Goal: Transaction & Acquisition: Purchase product/service

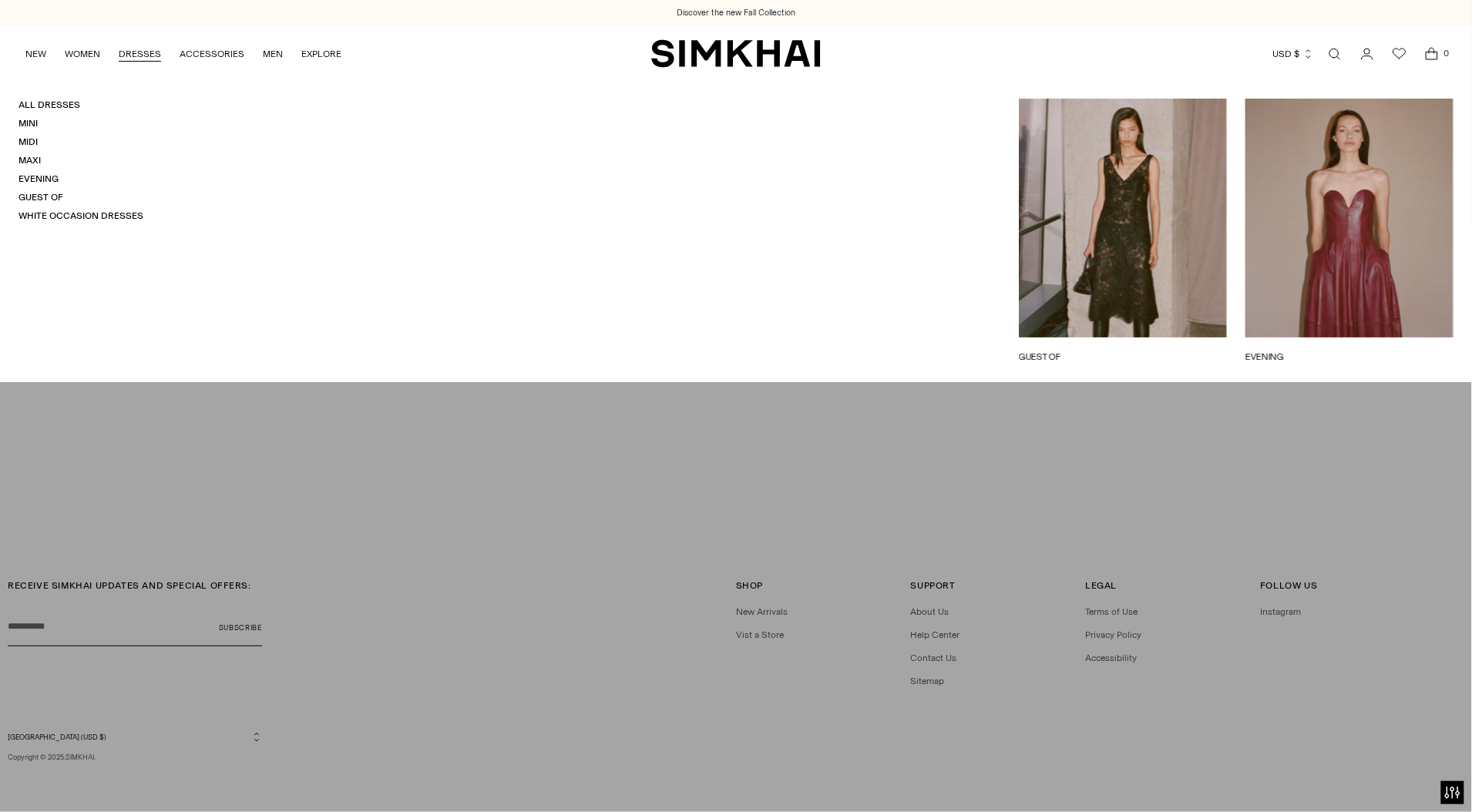
click at [136, 56] on link "DRESSES" at bounding box center [139, 54] width 42 height 34
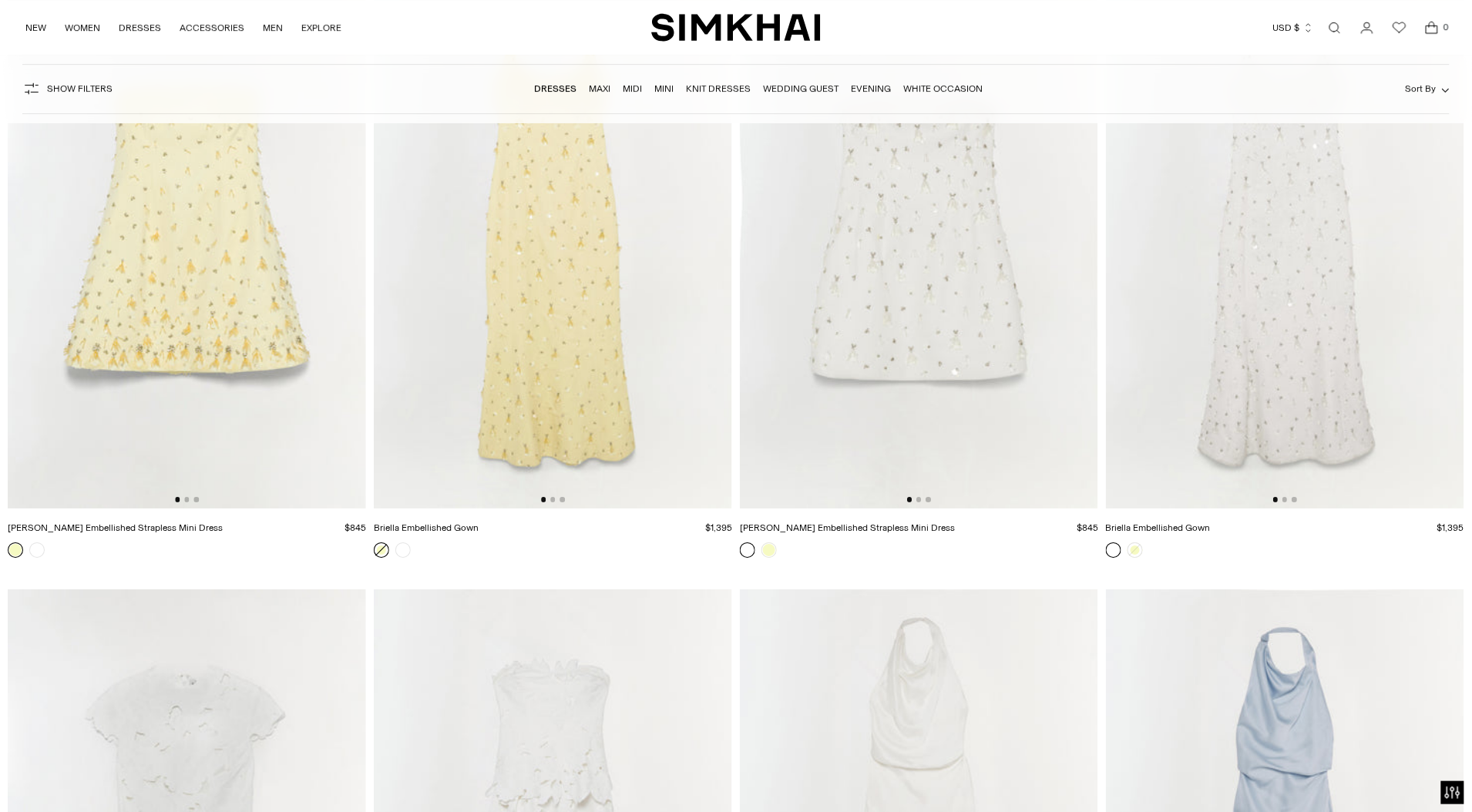
scroll to position [10017, 0]
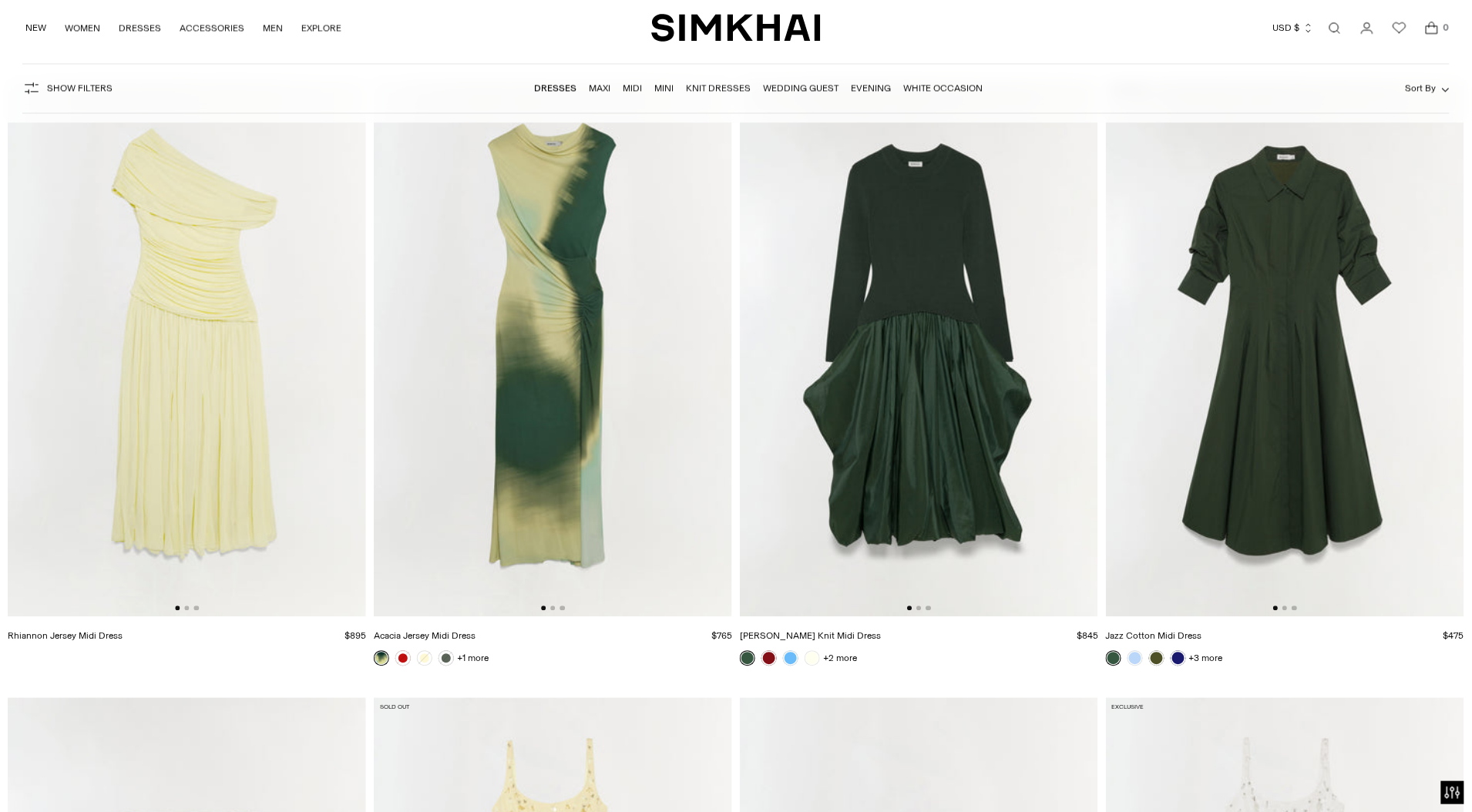
click at [552, 494] on img at bounding box center [553, 348] width 358 height 538
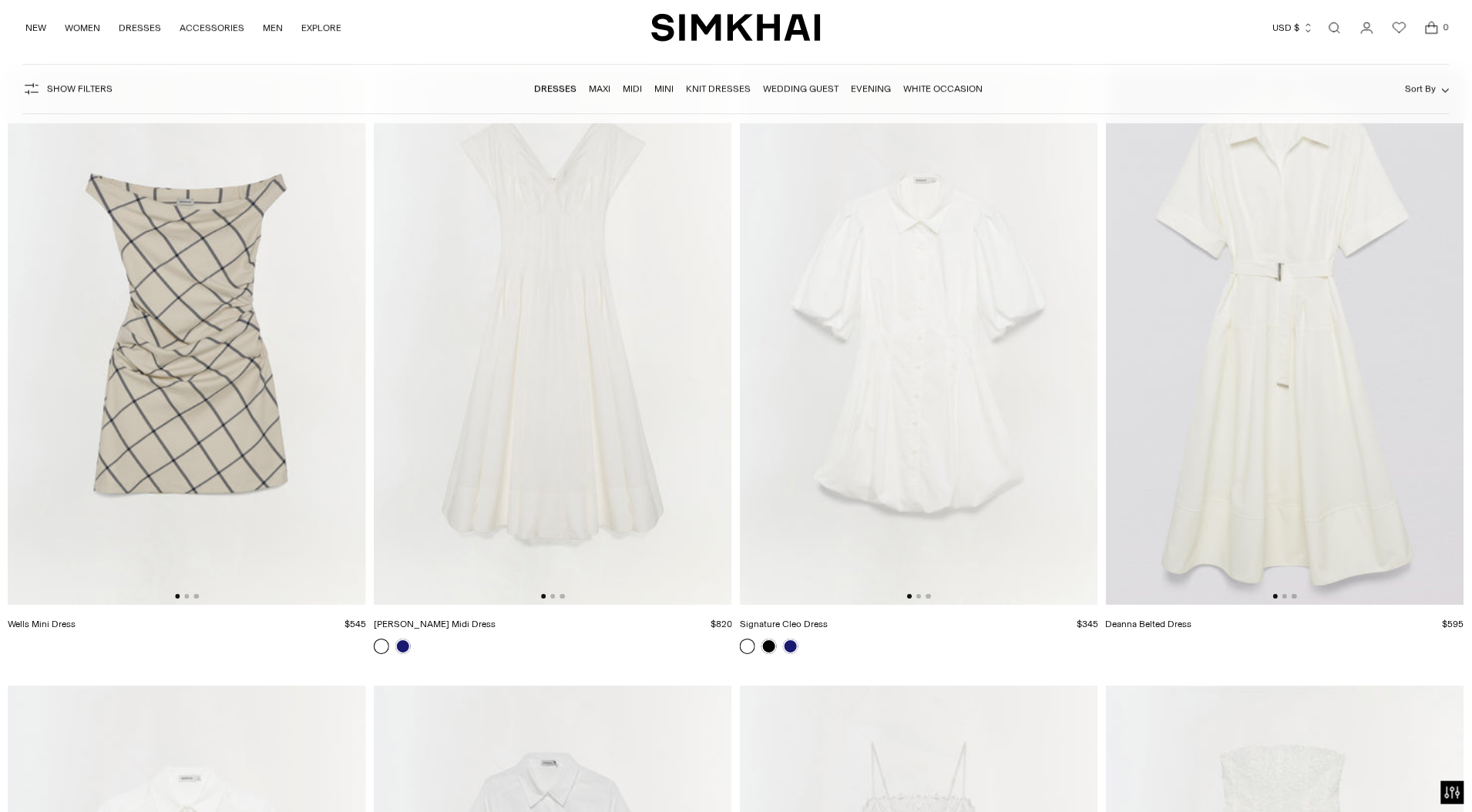
scroll to position [14963, 0]
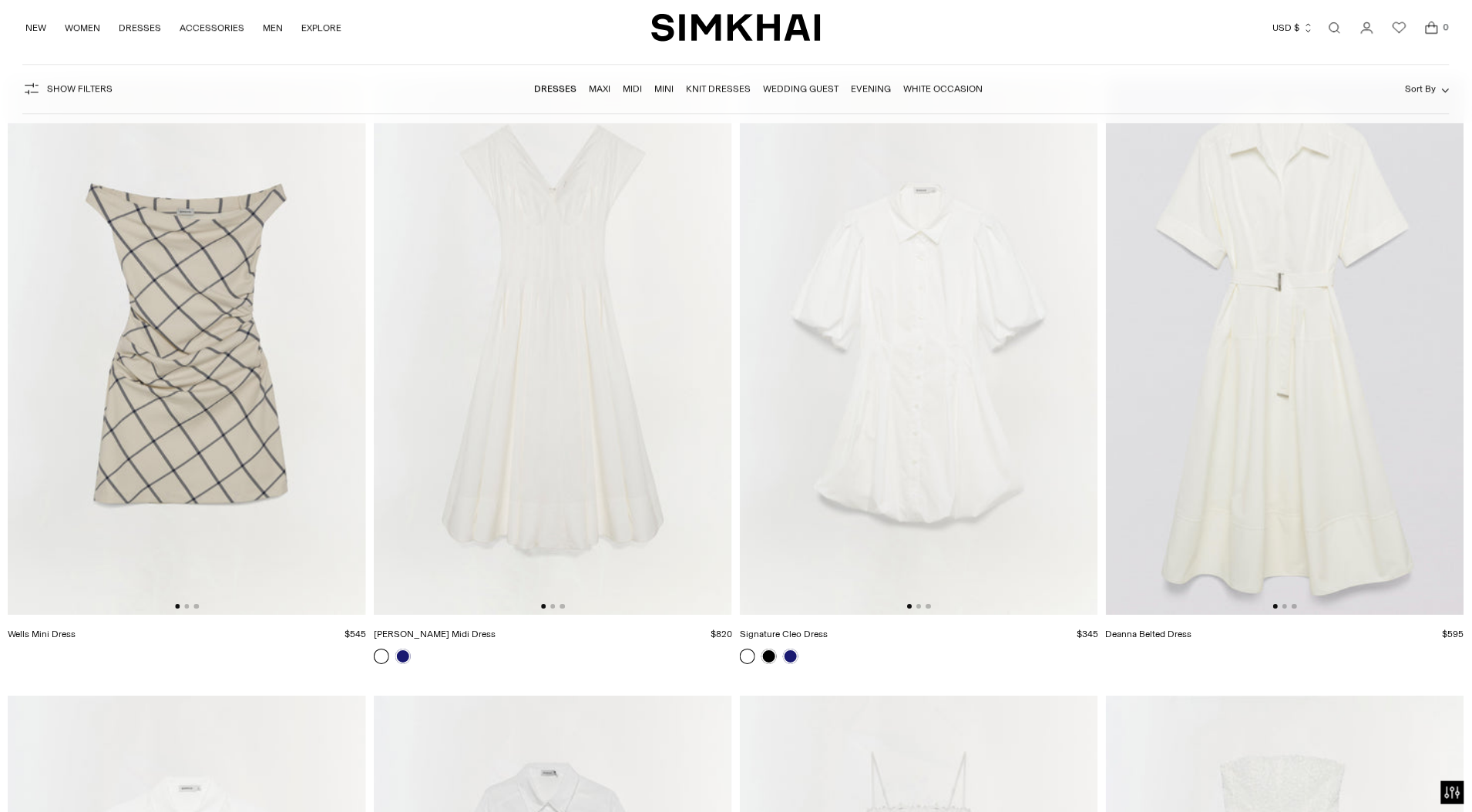
click at [306, 397] on img at bounding box center [187, 347] width 358 height 538
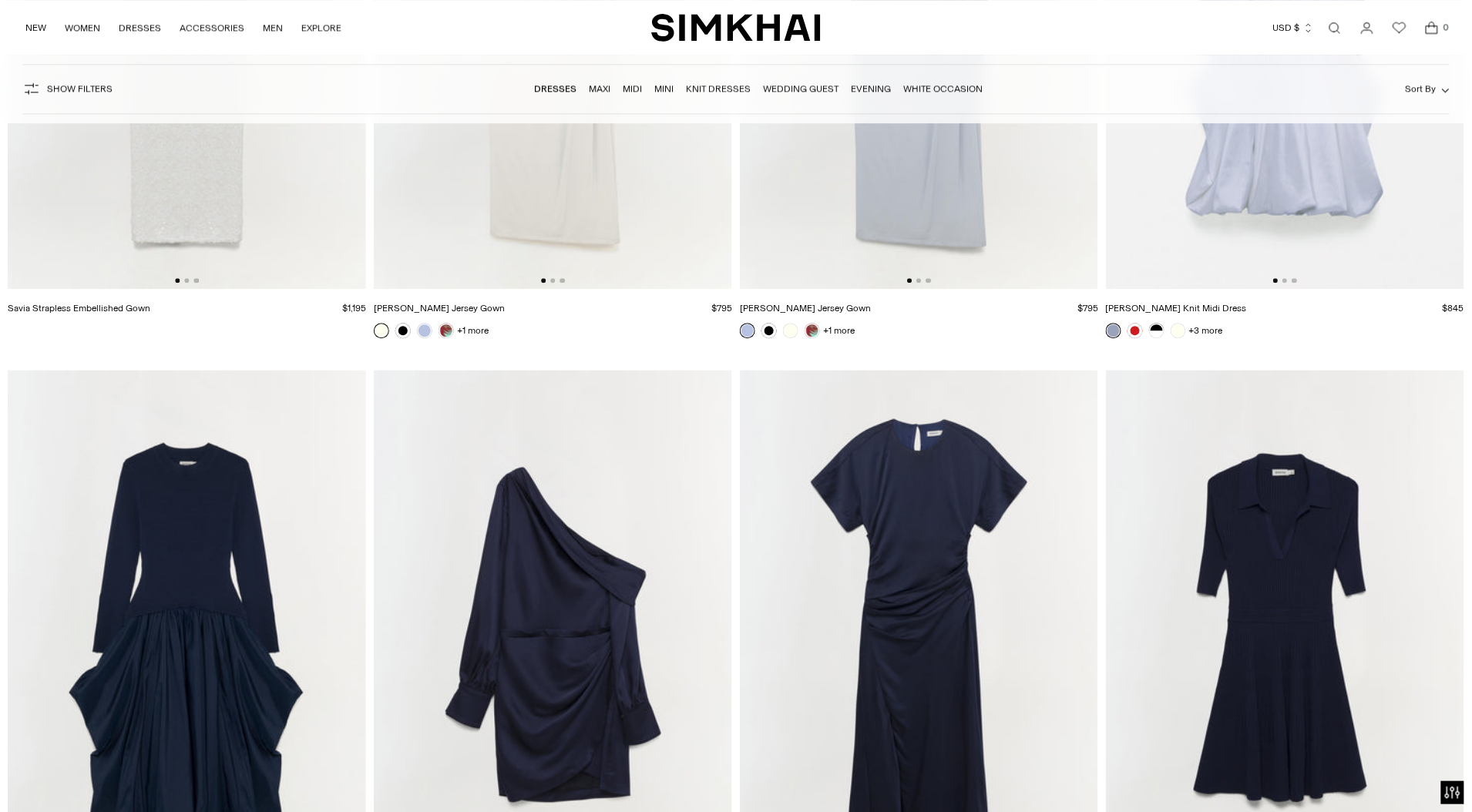
scroll to position [18933, 0]
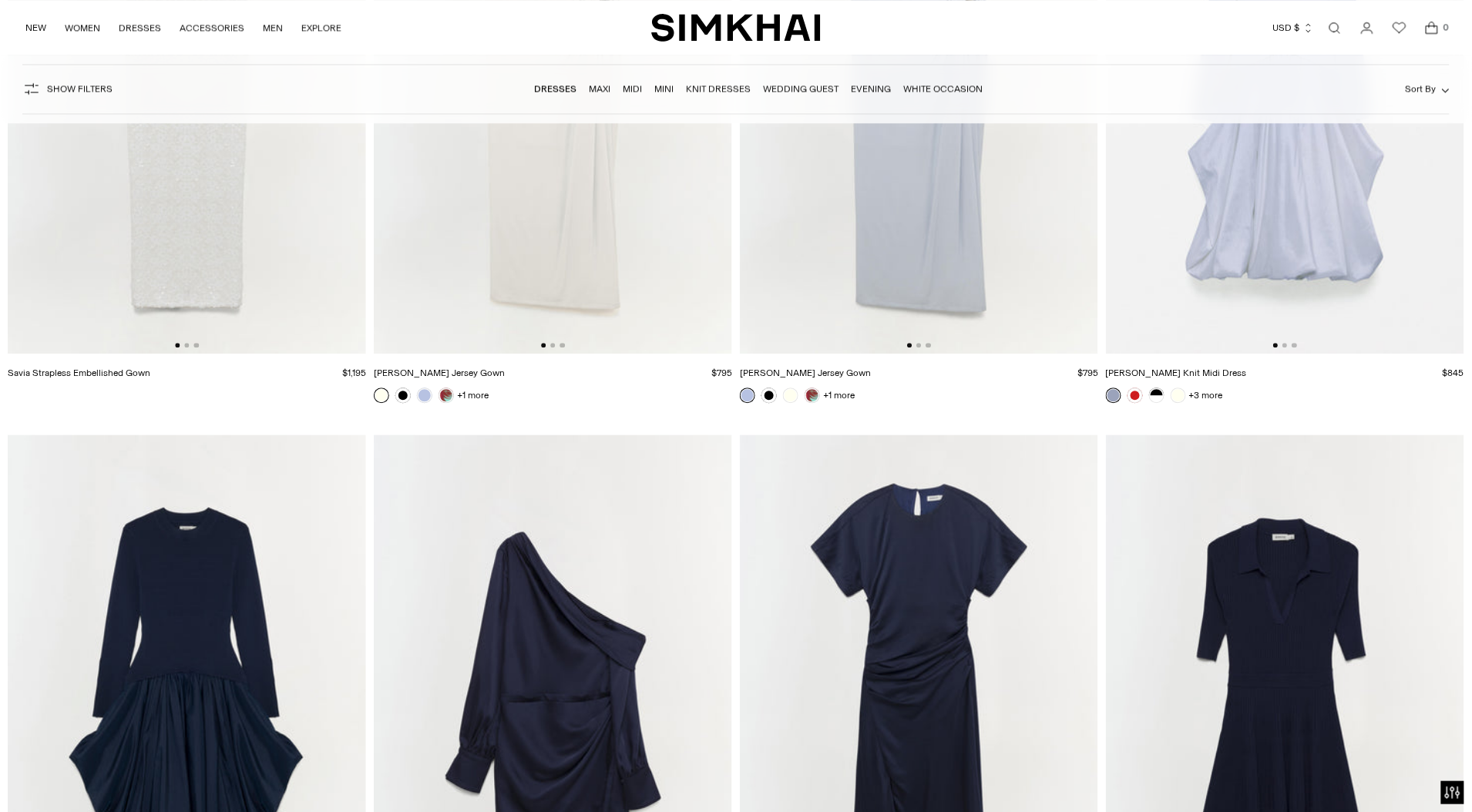
click at [632, 295] on img at bounding box center [553, 86] width 358 height 538
